Goal: Information Seeking & Learning: Learn about a topic

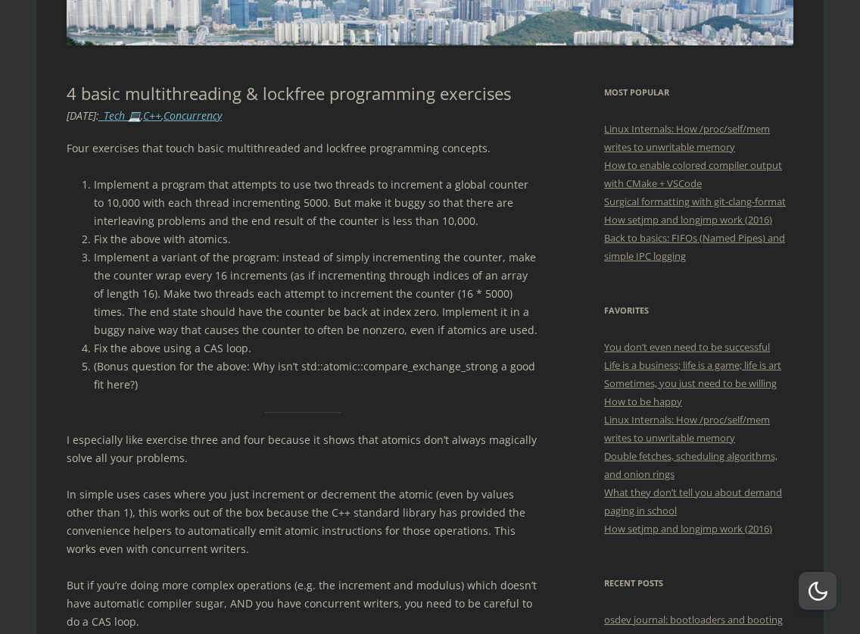
scroll to position [320, 0]
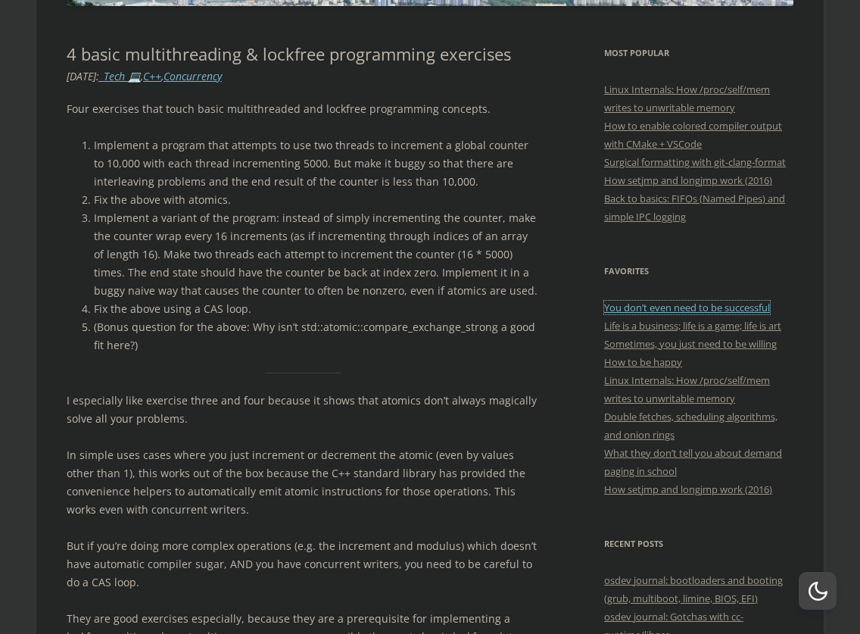
click at [672, 306] on link "You don’t even need to be successful" at bounding box center [687, 308] width 166 height 14
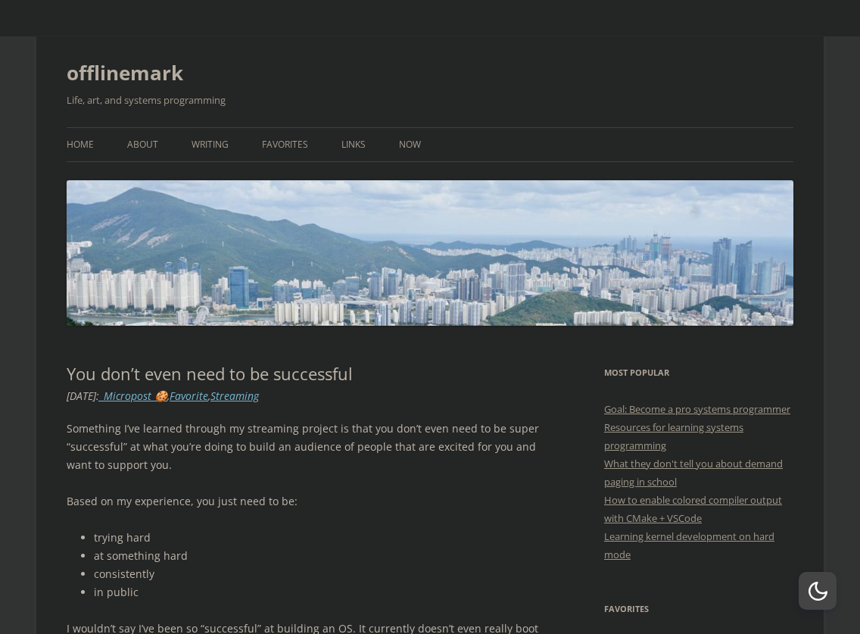
click at [116, 151] on ul "Home About Writing Favorites Links Now" at bounding box center [430, 144] width 727 height 35
click at [133, 151] on link "About" at bounding box center [142, 144] width 31 height 33
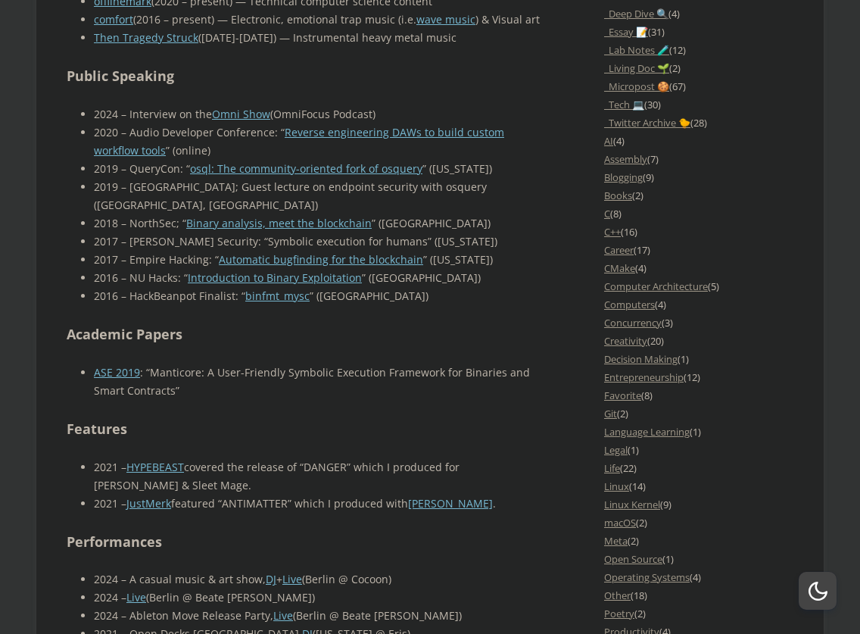
scroll to position [782, 0]
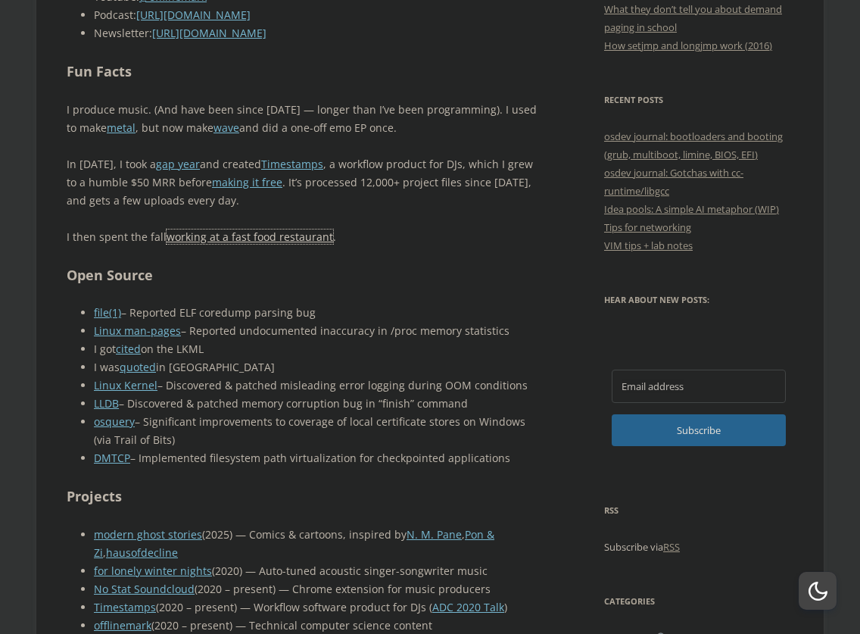
click at [271, 236] on link "working at a fast food restaurant" at bounding box center [250, 236] width 167 height 14
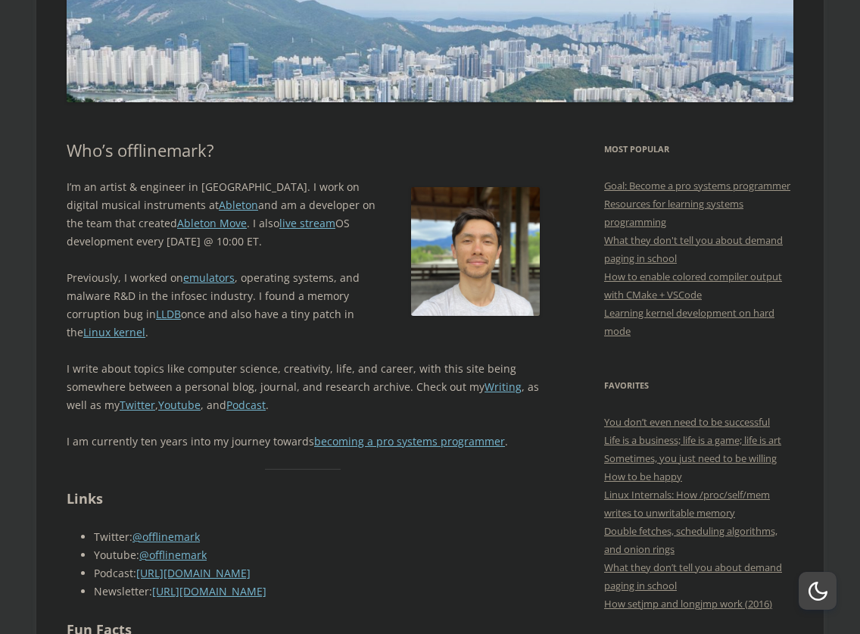
scroll to position [306, 0]
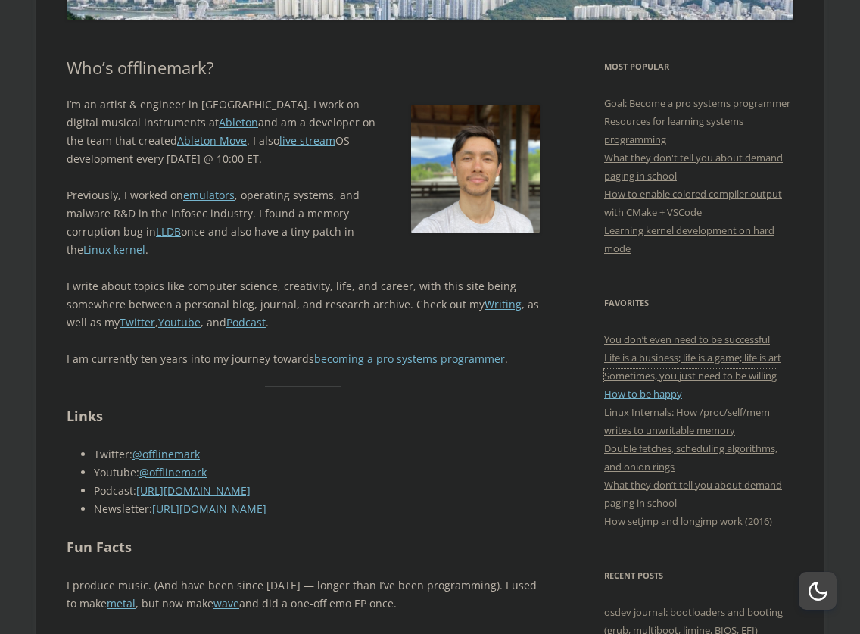
drag, startPoint x: 636, startPoint y: 395, endPoint x: 632, endPoint y: 406, distance: 11.5
click at [626, 401] on link "How to be happy" at bounding box center [643, 394] width 78 height 14
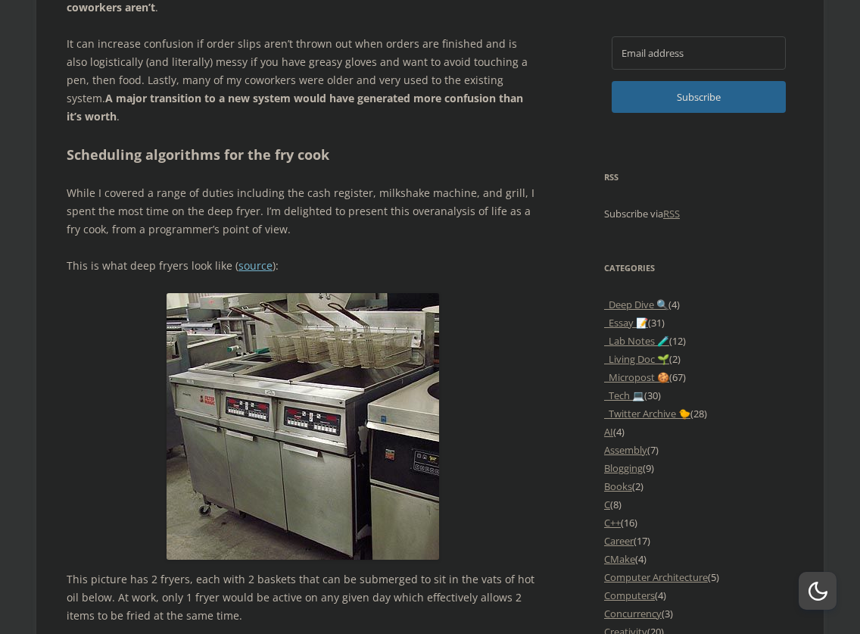
scroll to position [1154, 0]
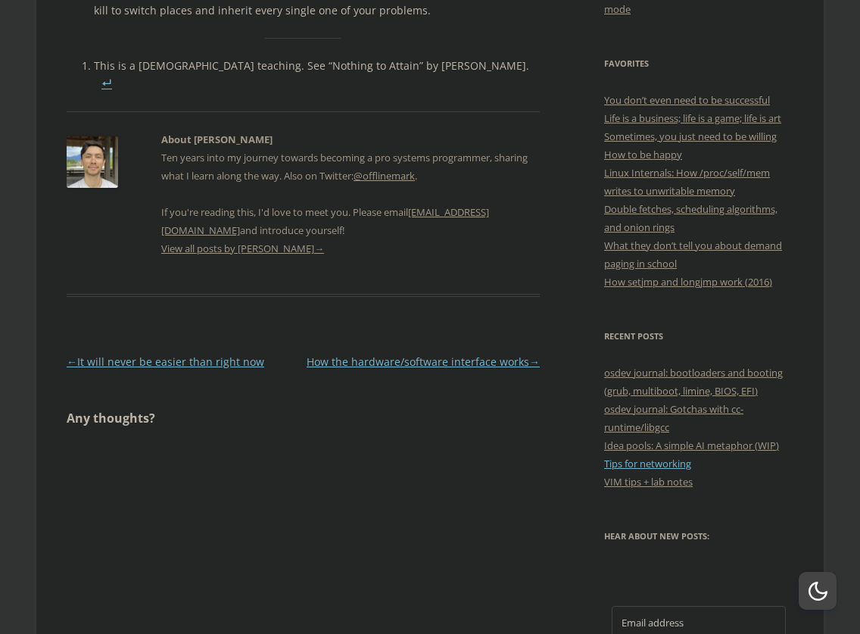
scroll to position [545, 0]
click at [652, 144] on link "Sometimes, you just need to be willing" at bounding box center [690, 137] width 173 height 14
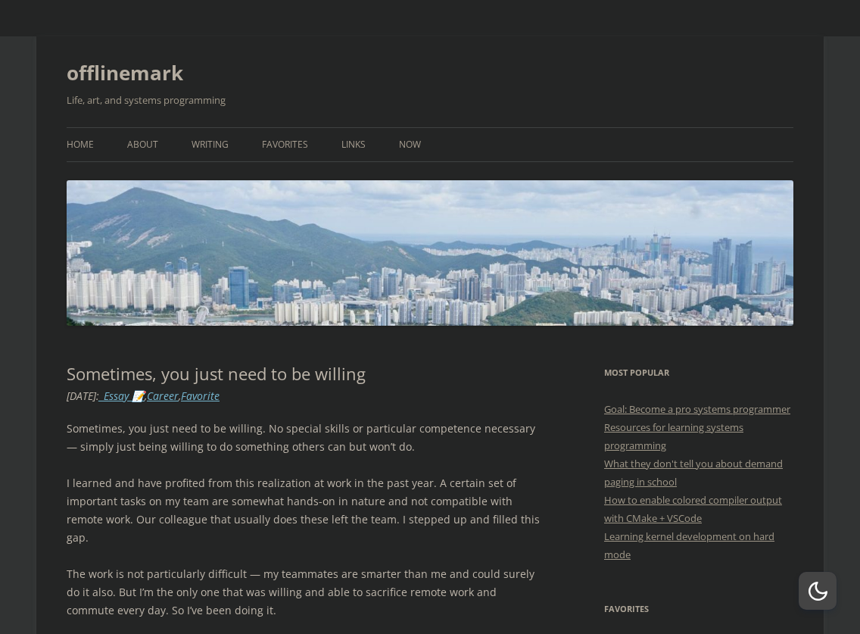
scroll to position [187, 0]
